Goal: Communication & Community: Answer question/provide support

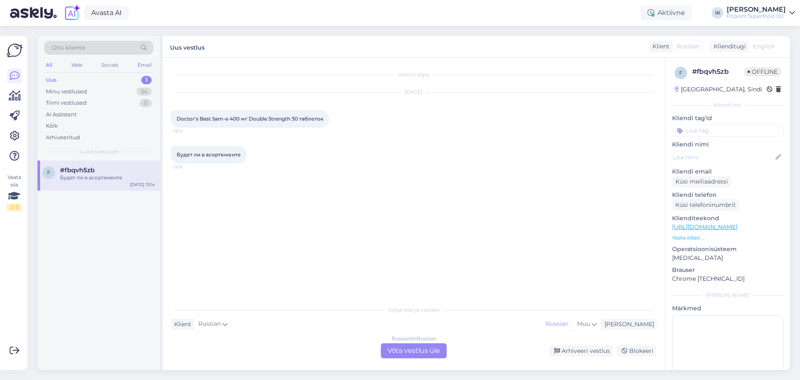
click at [401, 350] on div "Russian to Russian Võta vestlus üle" at bounding box center [414, 350] width 66 height 15
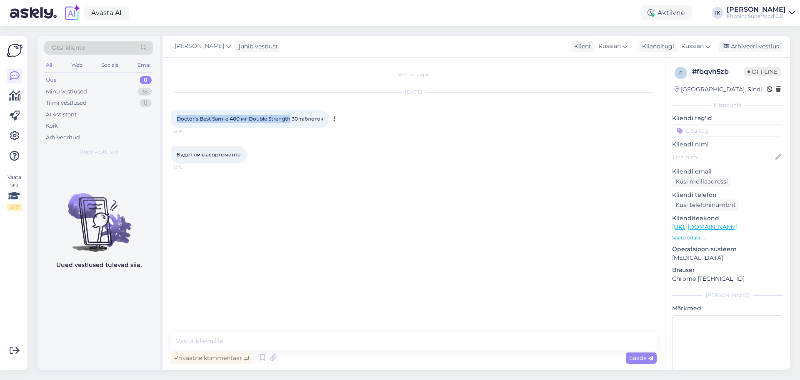
drag, startPoint x: 290, startPoint y: 118, endPoint x: 178, endPoint y: 117, distance: 112.5
click at [178, 117] on span "Doctor's Best Sam-e 400 мг Double Strength 30 таблеток" at bounding box center [250, 118] width 147 height 6
copy span "Doctor's Best Sam-e 400 мг Double Strength"
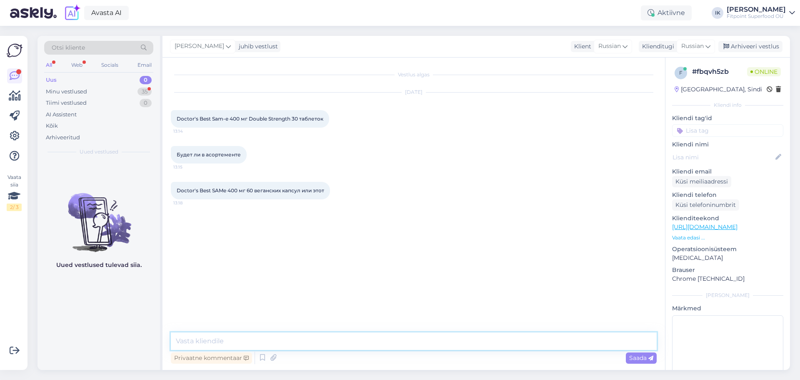
click at [266, 337] on textarea at bounding box center [414, 341] width 486 height 18
type textarea "з"
click at [200, 340] on textarea "Здравсвуйте." at bounding box center [414, 341] width 486 height 18
type textarea "Здравствуйте."
click at [634, 358] on span "Saada" at bounding box center [641, 358] width 24 height 8
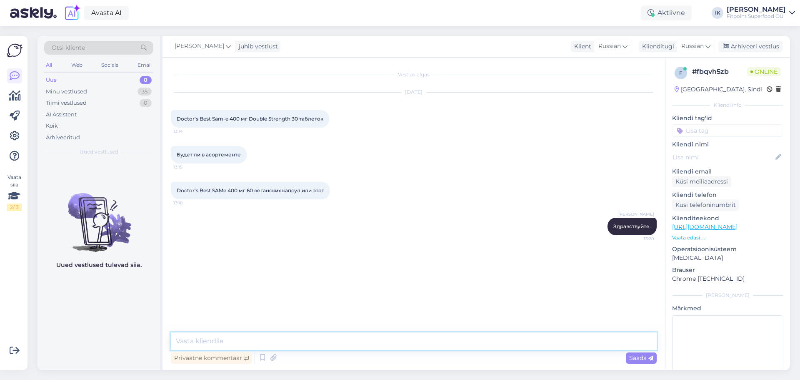
click at [450, 342] on textarea at bounding box center [414, 341] width 486 height 18
type textarea "Будет да,но когда точно сказать не могу."
click at [290, 347] on textarea at bounding box center [414, 341] width 486 height 18
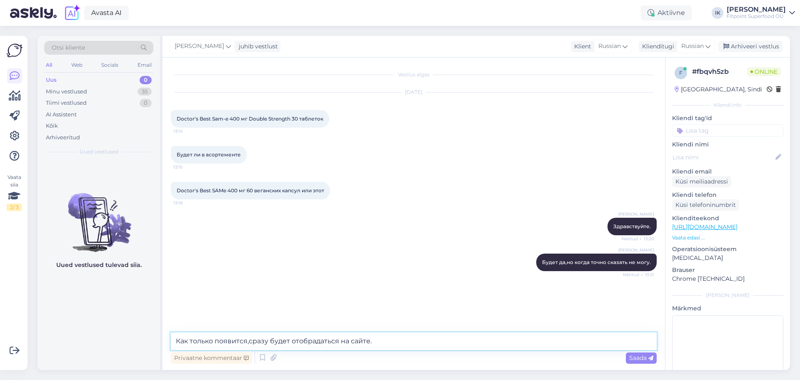
click at [320, 341] on textarea "Как только появится,сразу будет отобрадаться на сайте." at bounding box center [414, 341] width 486 height 18
type textarea "Как только появится,сразу будет отображаться на сайте."
click at [637, 361] on div "Saada" at bounding box center [641, 357] width 31 height 11
